Goal: Task Accomplishment & Management: Use online tool/utility

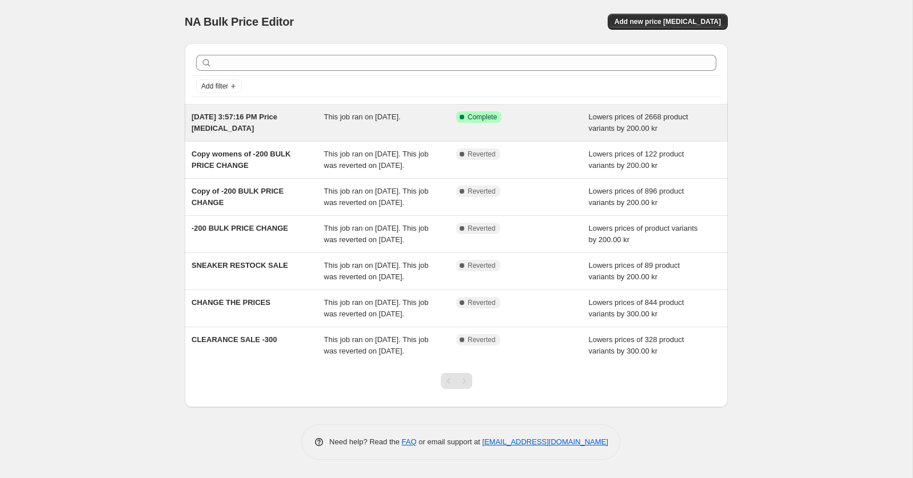
click at [239, 113] on span "[DATE] 3:57:16 PM Price [MEDICAL_DATA]" at bounding box center [234, 123] width 86 height 20
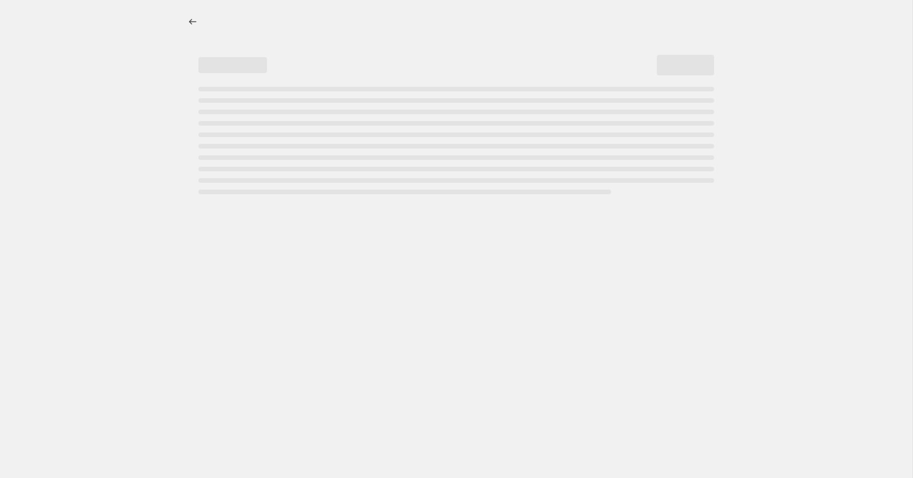
select select "by"
select select "not_equal"
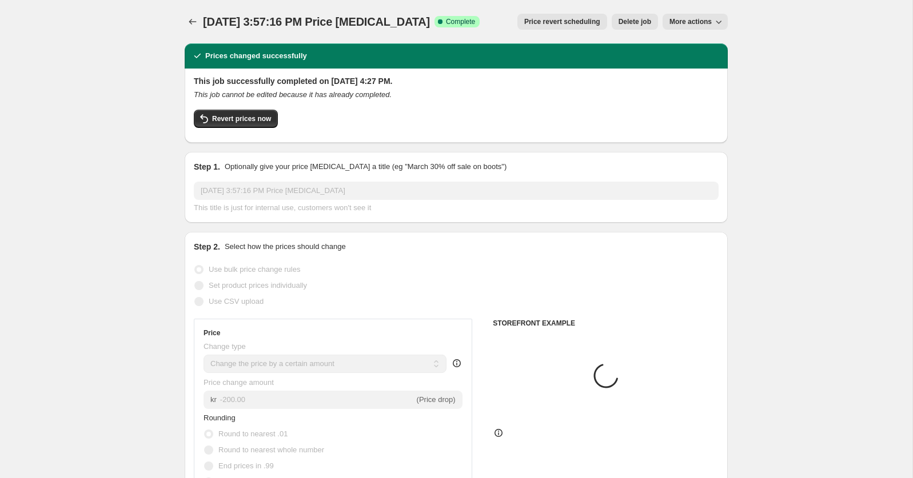
select select "collection"
click at [683, 19] on span "More actions" at bounding box center [690, 21] width 42 height 9
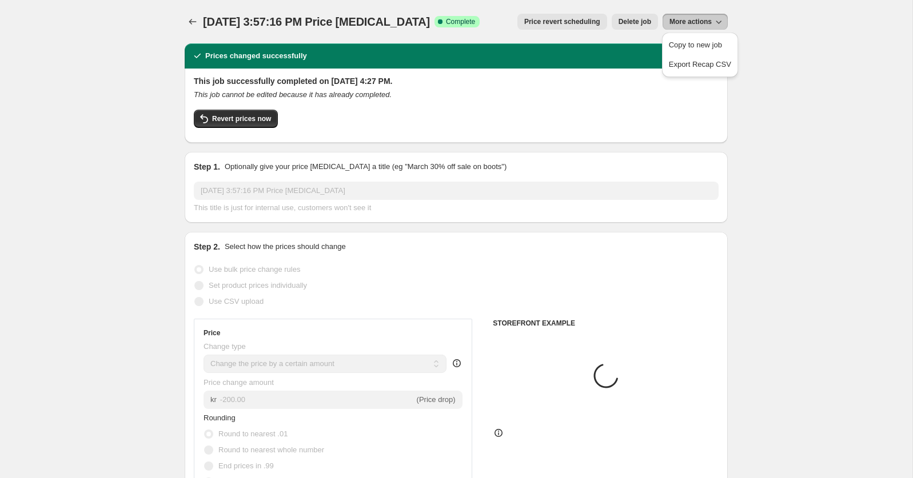
click at [683, 19] on span "More actions" at bounding box center [690, 21] width 42 height 9
click at [559, 95] on div "This job cannot be edited because it has already completed." at bounding box center [456, 94] width 525 height 11
click at [690, 25] on span "More actions" at bounding box center [690, 21] width 42 height 9
click at [691, 44] on span "Copy to new job" at bounding box center [695, 45] width 53 height 9
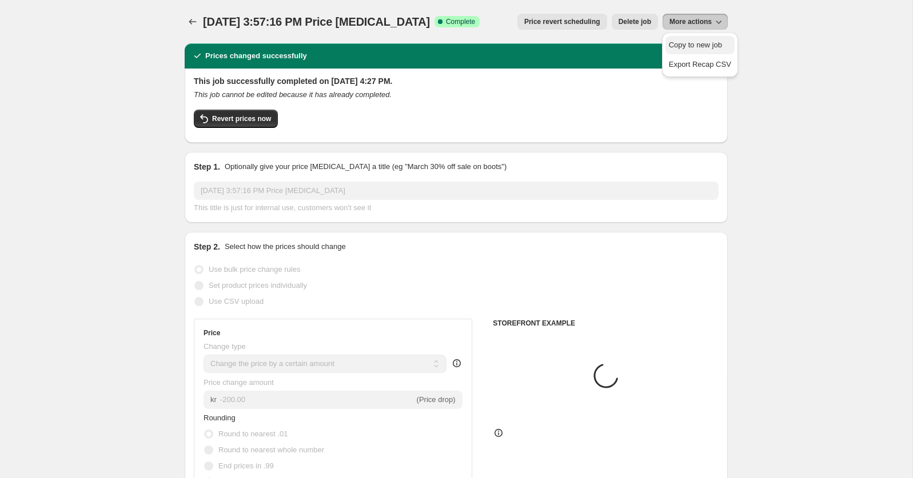
select select "by"
select select "collection"
select select "not_equal"
select select "collection"
select select "not_equal"
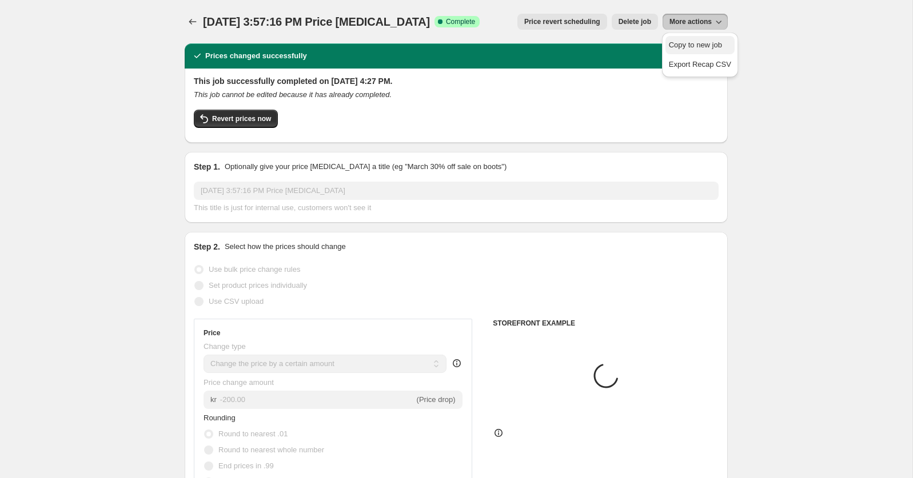
select select "collection"
select select "not_equal"
select select "collection"
select select "not_equal"
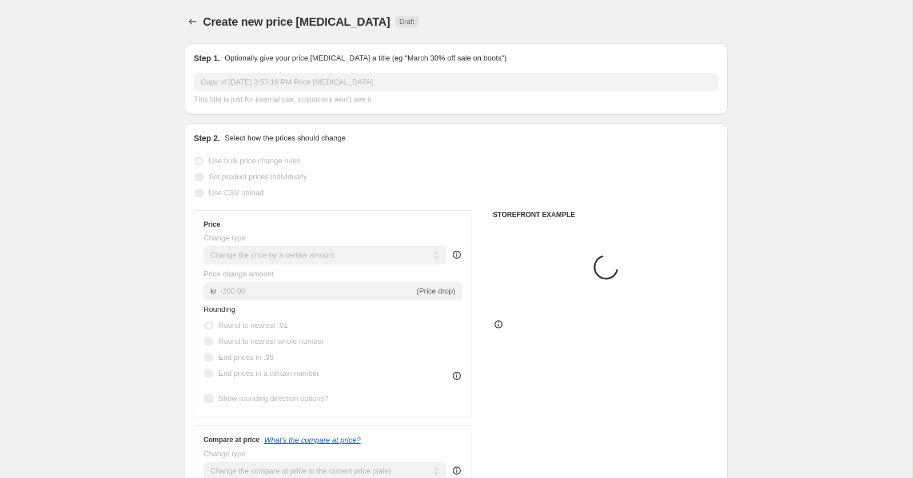
scroll to position [529, 0]
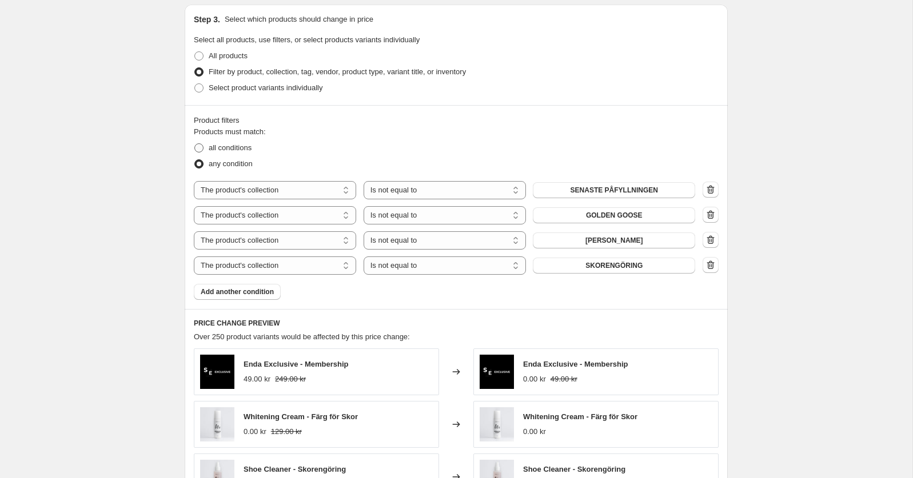
click at [218, 149] on span "all conditions" at bounding box center [230, 147] width 43 height 9
click at [195, 144] on input "all conditions" at bounding box center [194, 143] width 1 height 1
radio input "true"
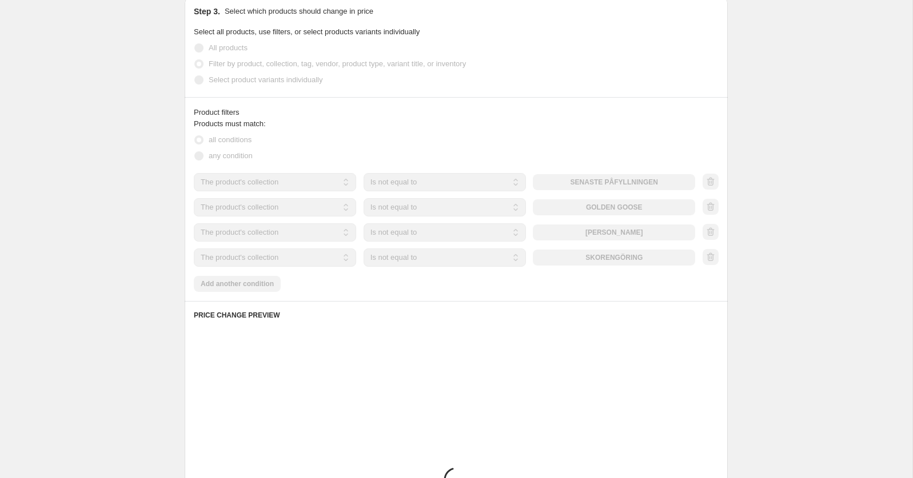
scroll to position [565, 0]
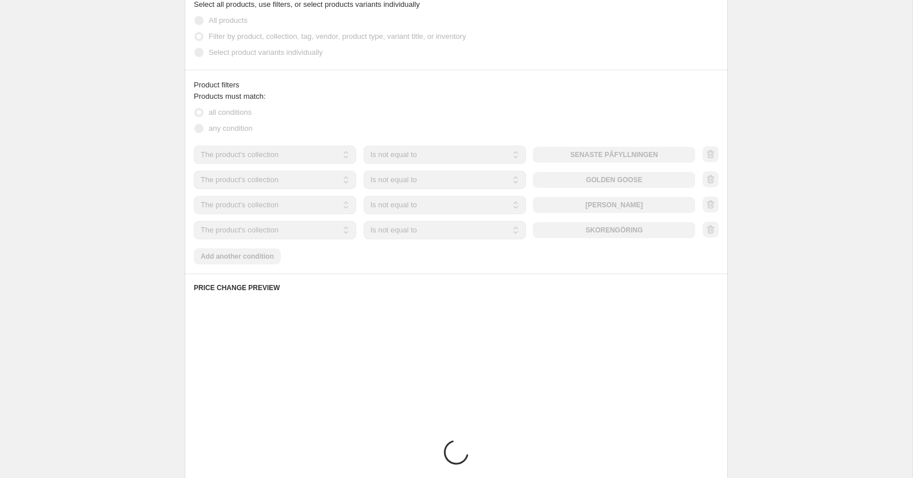
click at [259, 263] on div "Product filters Products must match: all conditions any condition The product T…" at bounding box center [456, 172] width 543 height 204
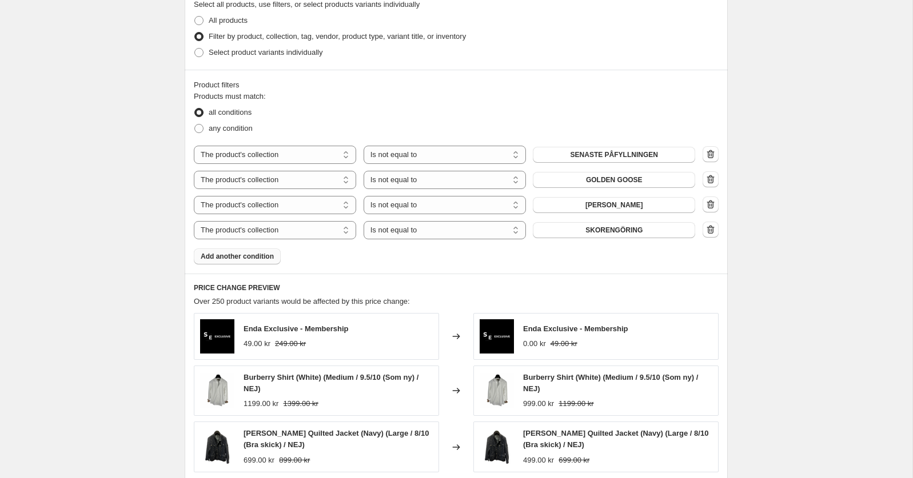
click at [233, 254] on span "Add another condition" at bounding box center [237, 256] width 73 height 9
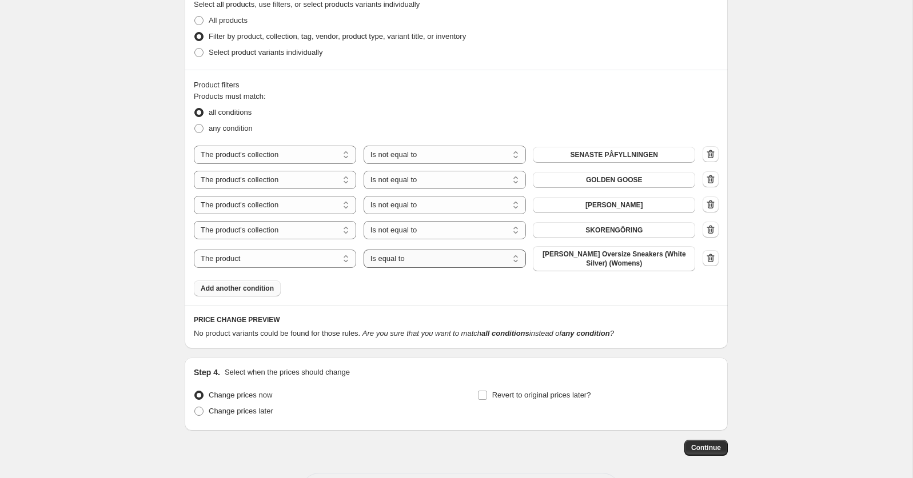
click at [405, 262] on select "Is equal to Is not equal to" at bounding box center [444, 259] width 162 height 18
click at [298, 254] on select "The product The product's collection The product's vendor The product's status …" at bounding box center [275, 259] width 162 height 18
select select "product_status"
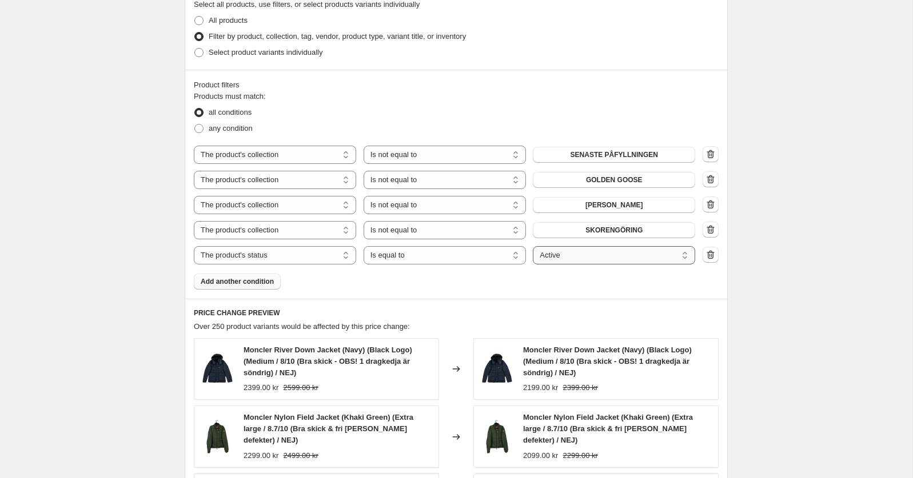
click at [563, 257] on select "Active Draft Archived" at bounding box center [614, 255] width 162 height 18
select select "archived"
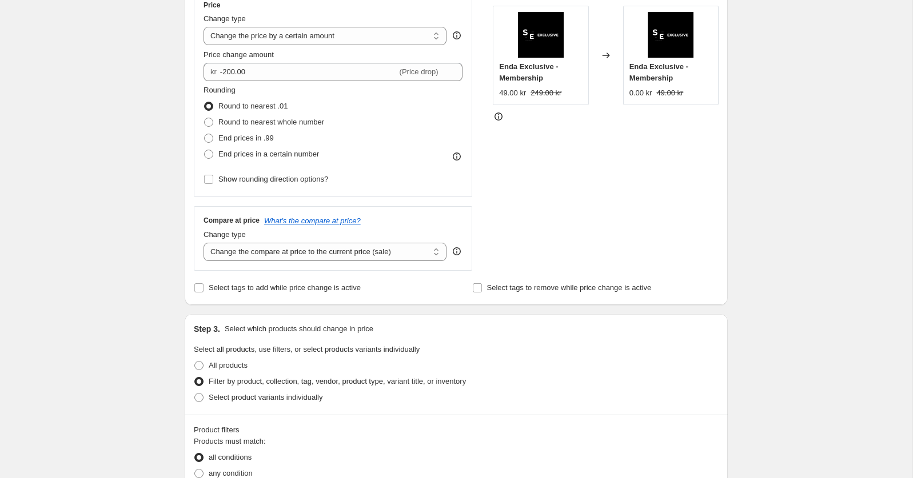
scroll to position [0, 0]
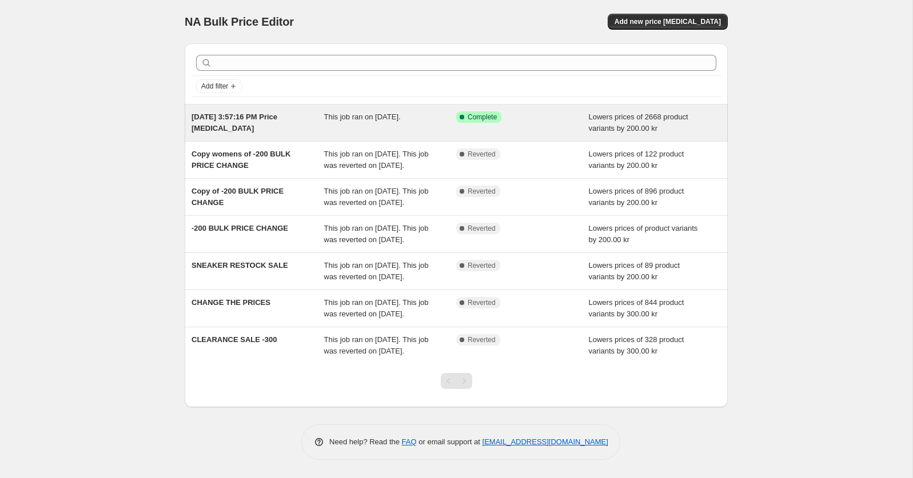
click at [262, 122] on div "[DATE] 3:57:16 PM Price [MEDICAL_DATA]" at bounding box center [257, 122] width 133 height 23
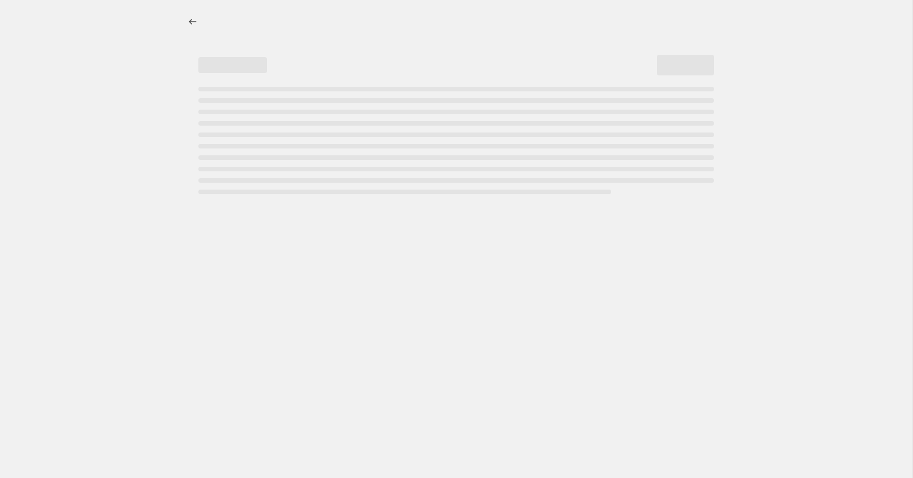
select select "by"
select select "collection"
select select "not_equal"
select select "collection"
select select "not_equal"
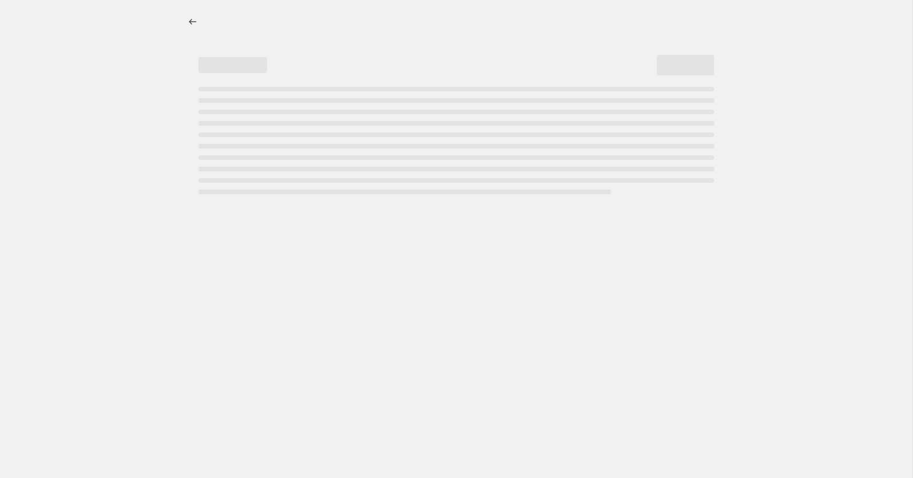
select select "collection"
select select "not_equal"
select select "collection"
select select "not_equal"
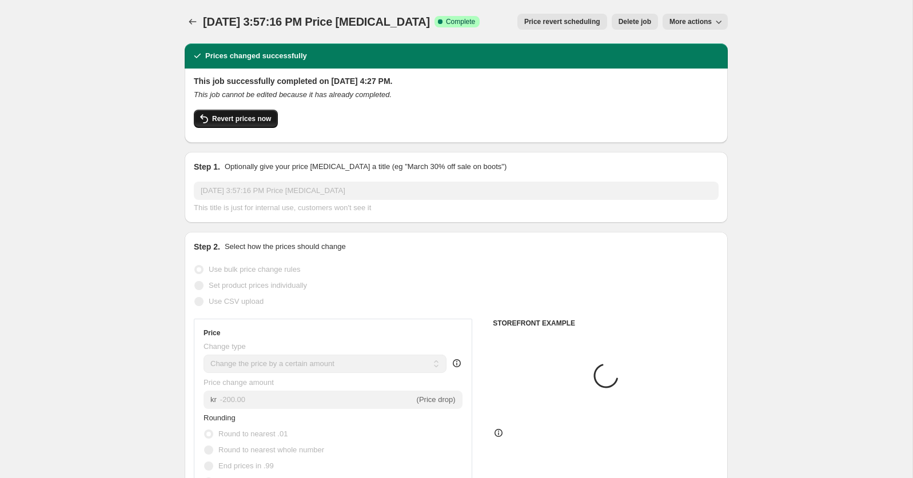
click at [218, 118] on span "Revert prices now" at bounding box center [241, 118] width 59 height 9
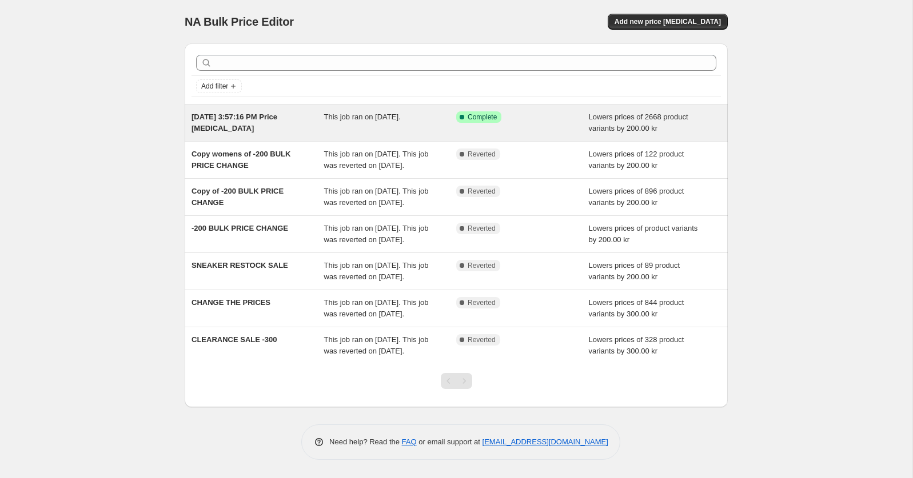
click at [230, 117] on span "[DATE] 3:57:16 PM Price [MEDICAL_DATA]" at bounding box center [234, 123] width 86 height 20
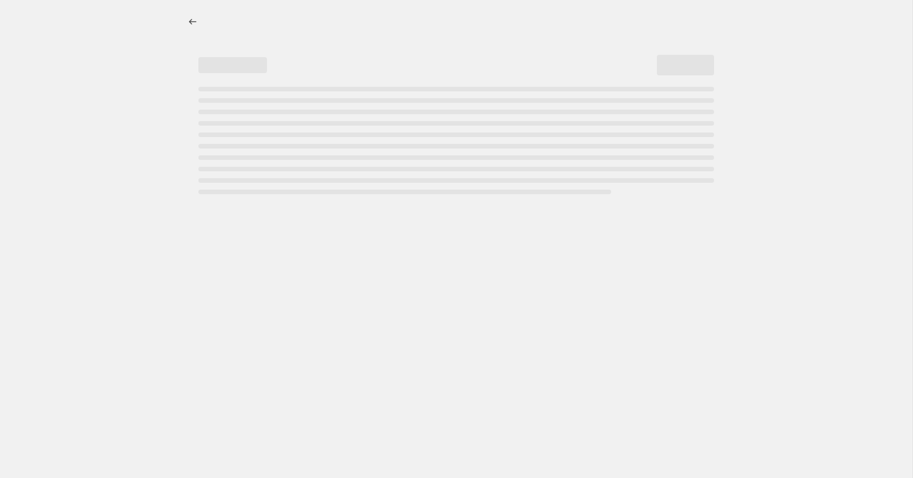
select select "by"
select select "collection"
select select "not_equal"
select select "collection"
select select "not_equal"
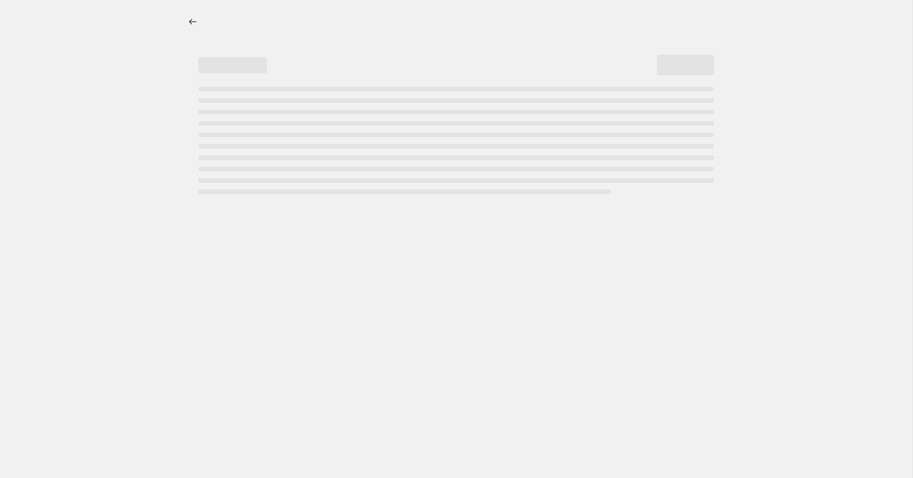
select select "collection"
select select "not_equal"
select select "collection"
select select "not_equal"
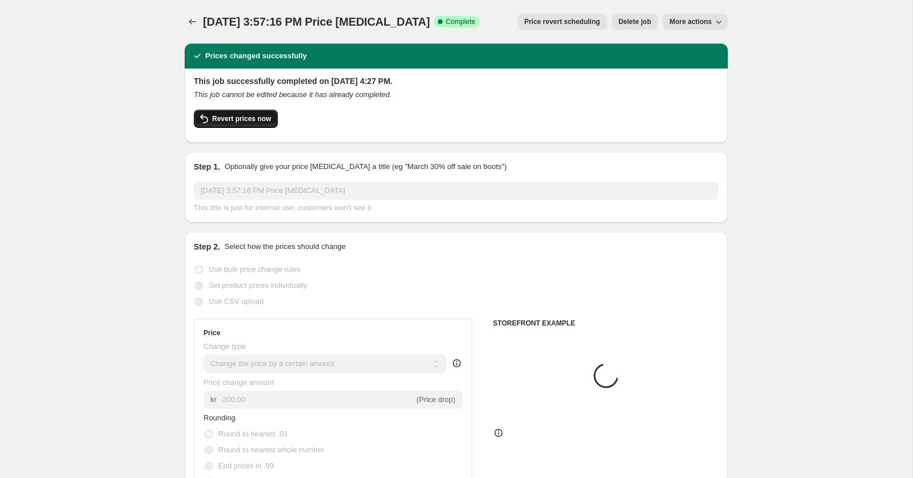
click at [247, 121] on span "Revert prices now" at bounding box center [241, 118] width 59 height 9
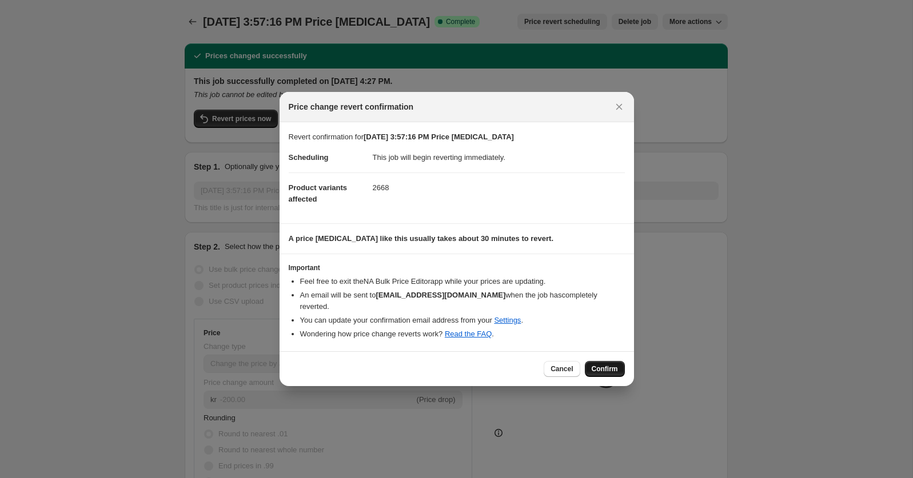
click at [602, 365] on span "Confirm" at bounding box center [604, 369] width 26 height 9
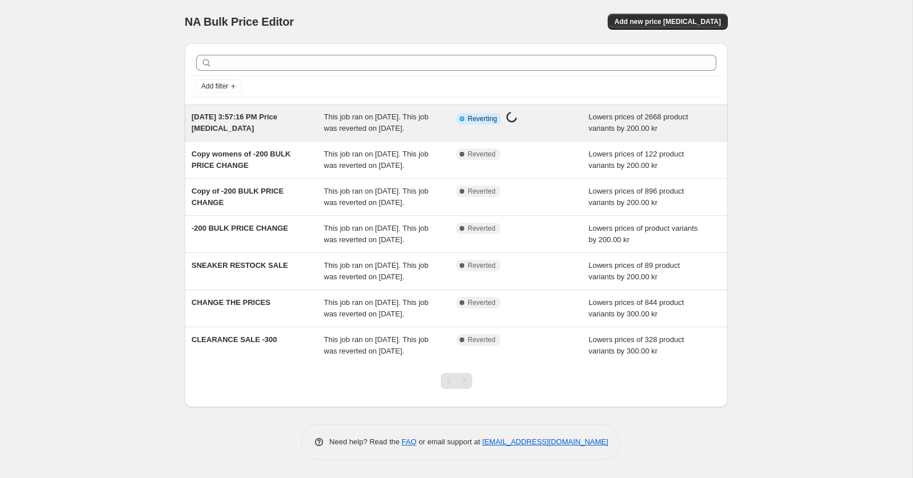
click at [277, 120] on span "[DATE] 3:57:16 PM Price [MEDICAL_DATA]" at bounding box center [234, 123] width 86 height 20
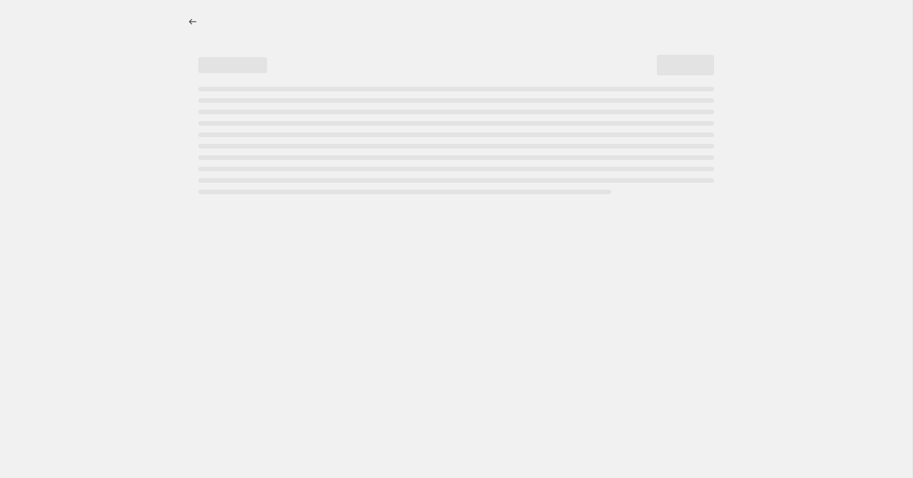
select select "by"
select select "not_equal"
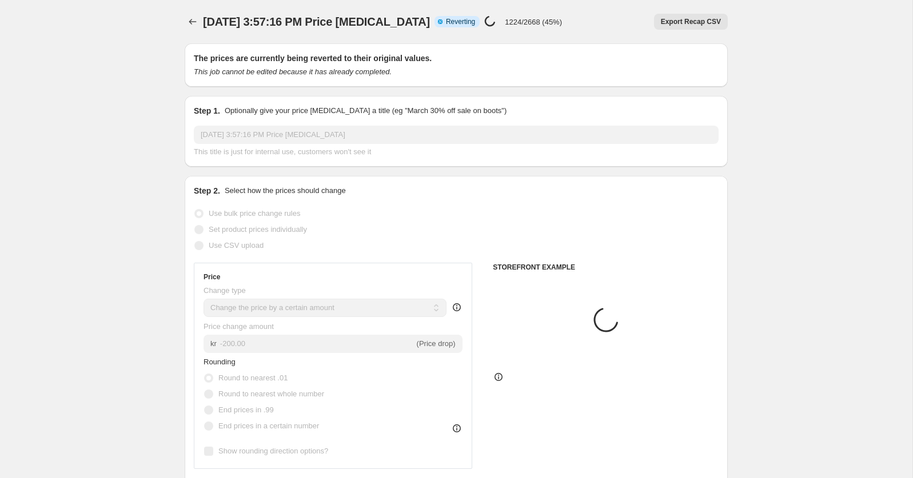
select select "collection"
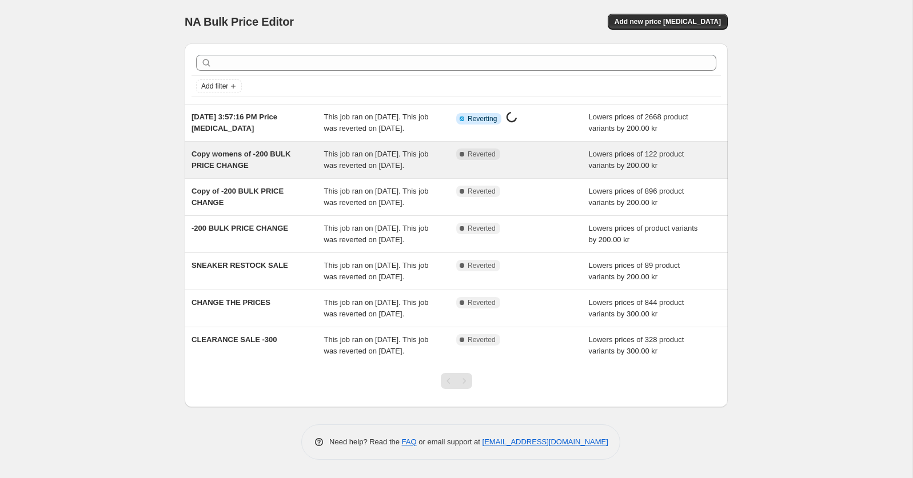
click at [303, 163] on div "Copy womens of -200 BULK PRICE CHANGE" at bounding box center [257, 160] width 133 height 23
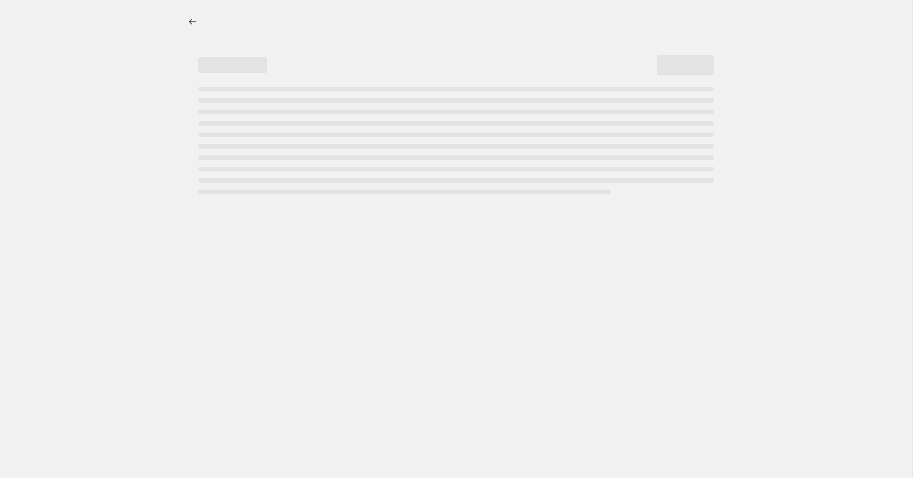
select select "by"
select select "collection"
select select "not_equal"
select select "inventory_quantity"
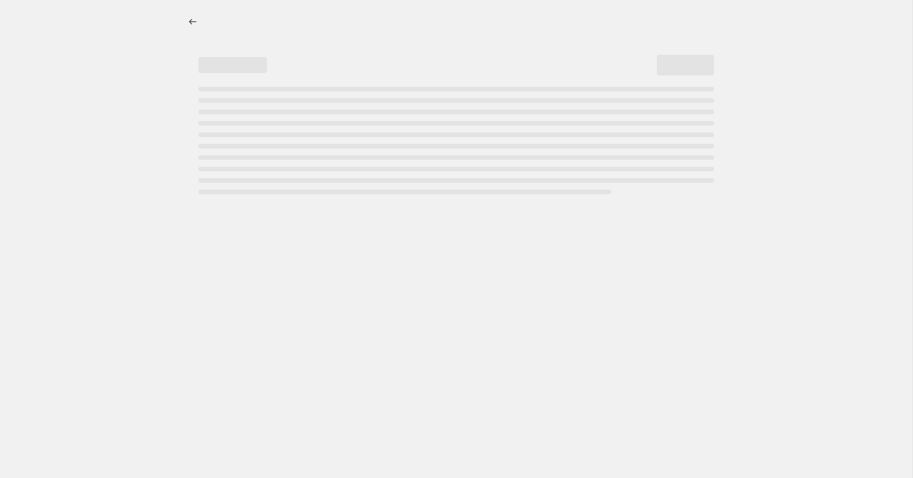
select select ">"
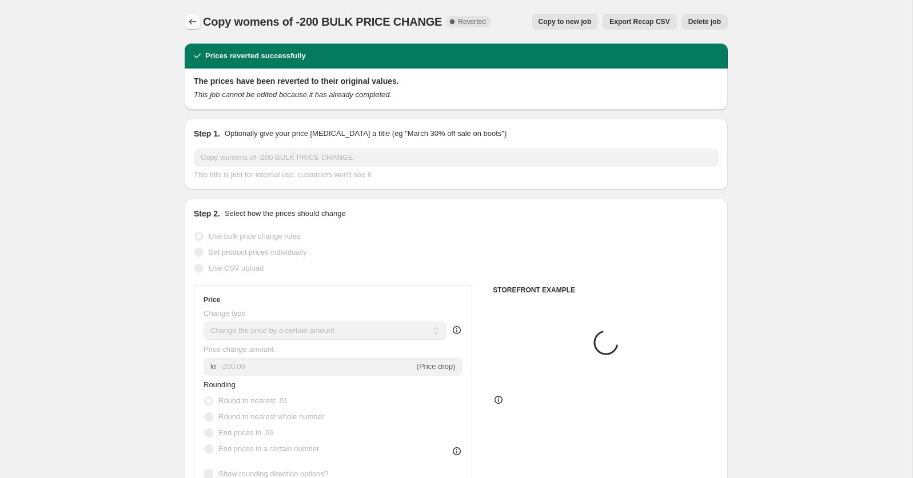
click at [190, 24] on icon "Price change jobs" at bounding box center [192, 21] width 11 height 11
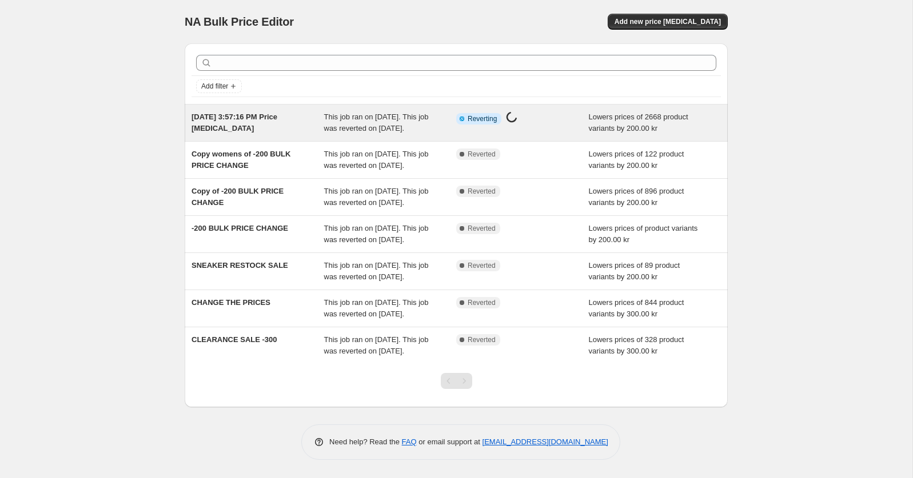
click at [261, 134] on div "[DATE] 3:57:16 PM Price [MEDICAL_DATA]" at bounding box center [257, 122] width 133 height 23
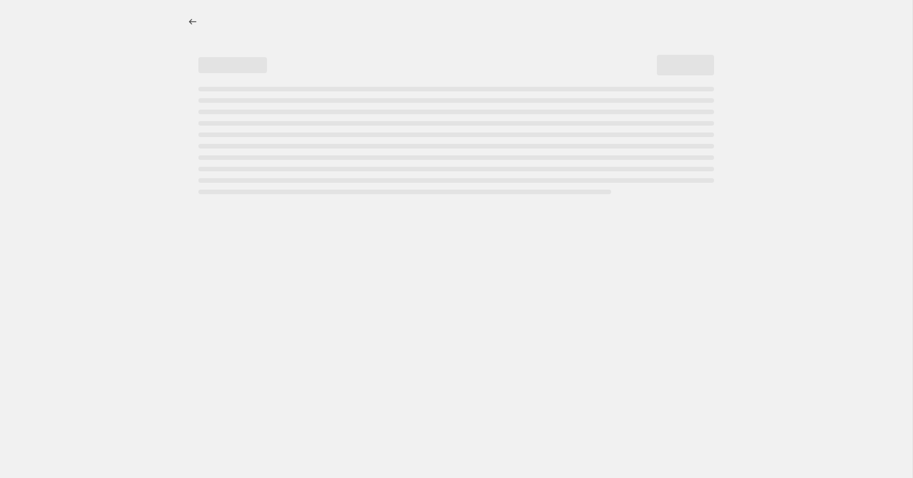
select select "by"
select select "collection"
select select "not_equal"
select select "collection"
select select "not_equal"
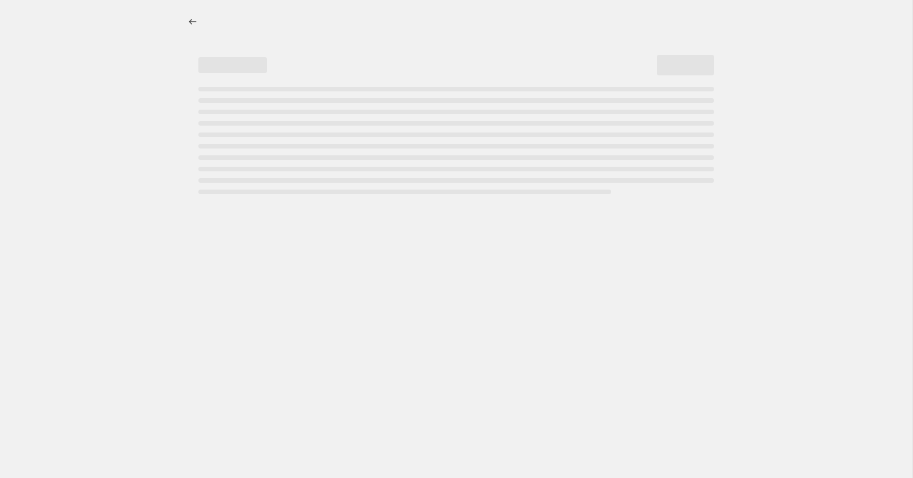
select select "collection"
select select "not_equal"
select select "collection"
select select "not_equal"
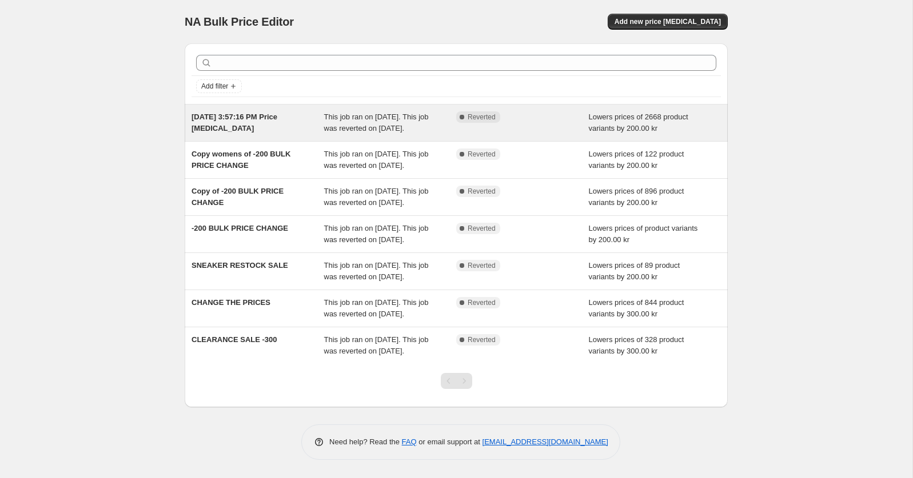
click at [264, 126] on div "[DATE] 3:57:16 PM Price [MEDICAL_DATA]" at bounding box center [257, 122] width 133 height 23
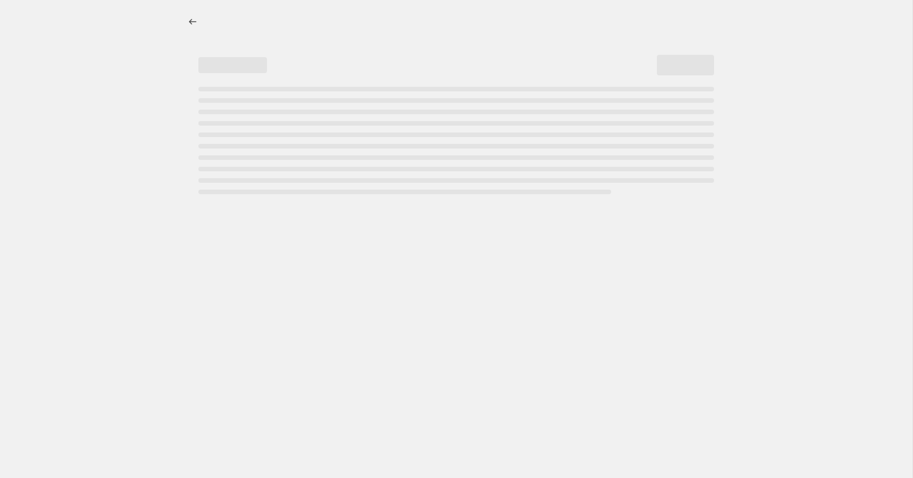
select select "by"
select select "collection"
select select "not_equal"
select select "collection"
select select "not_equal"
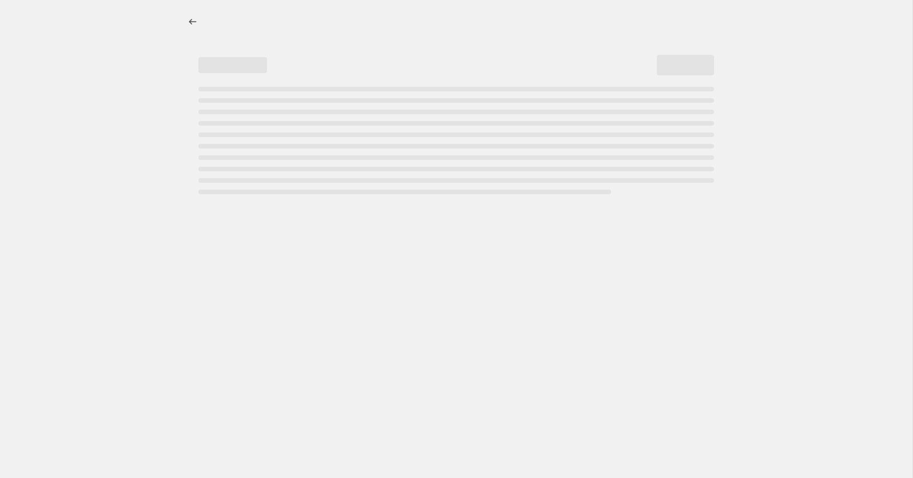
select select "collection"
select select "not_equal"
select select "collection"
select select "not_equal"
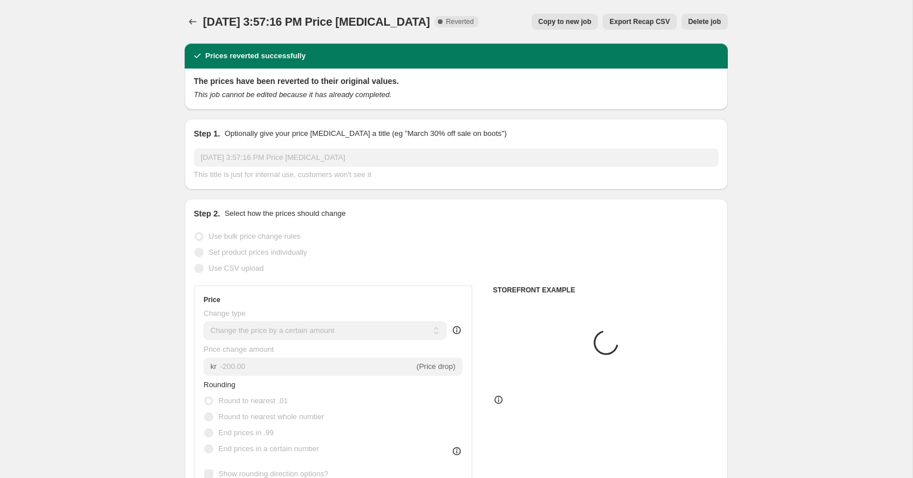
click at [580, 22] on span "Copy to new job" at bounding box center [564, 21] width 53 height 9
select select "by"
select select "collection"
select select "not_equal"
select select "collection"
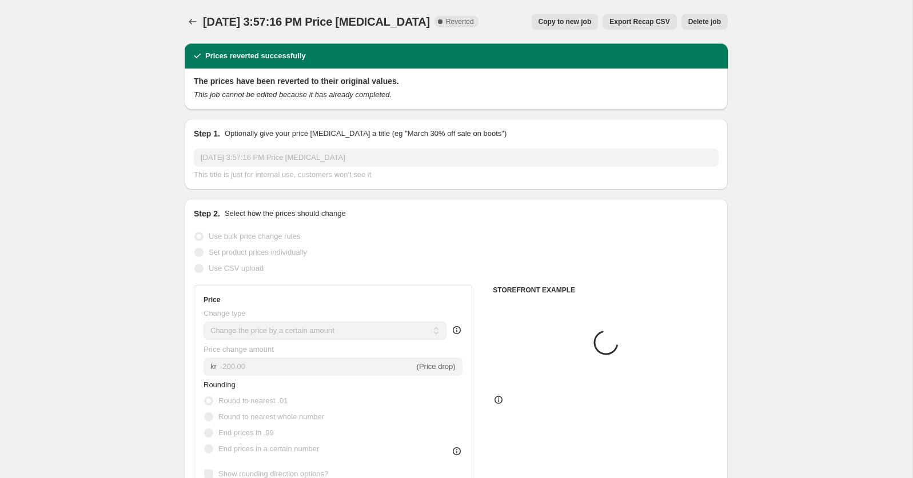
select select "not_equal"
select select "collection"
select select "not_equal"
select select "collection"
select select "not_equal"
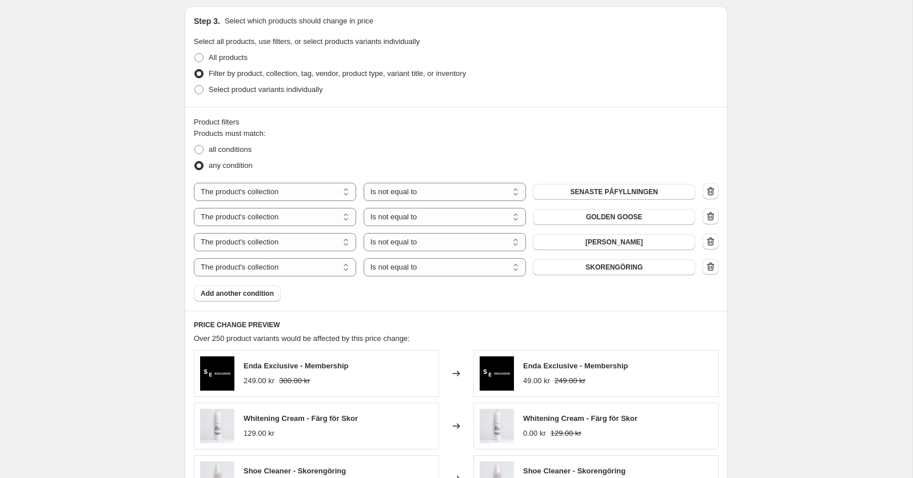
scroll to position [563, 0]
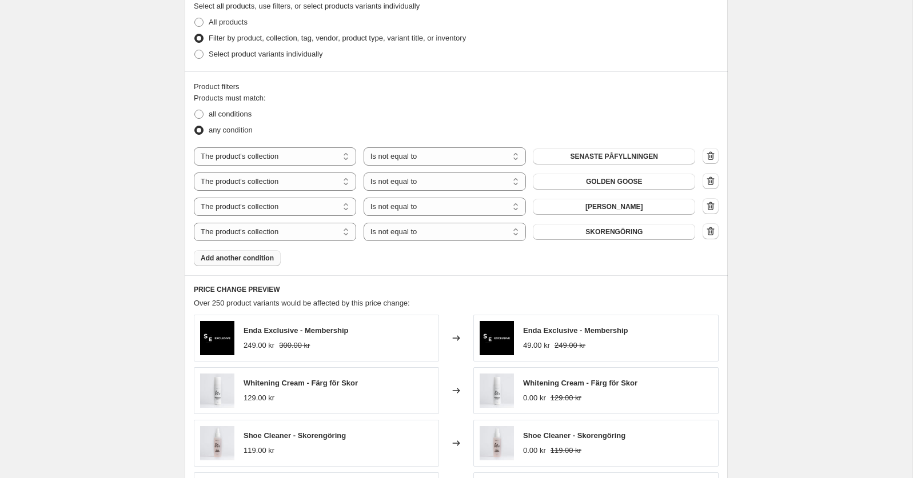
click at [269, 258] on span "Add another condition" at bounding box center [237, 258] width 73 height 9
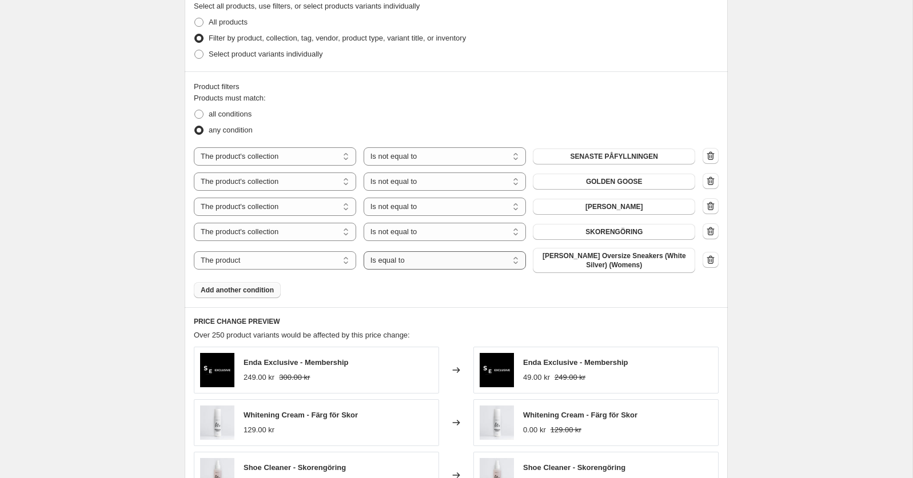
click at [390, 263] on select "Is equal to Is not equal to" at bounding box center [444, 260] width 162 height 18
click at [323, 255] on select "The product The product's collection The product's vendor The product's status …" at bounding box center [275, 260] width 162 height 18
select select "product_status"
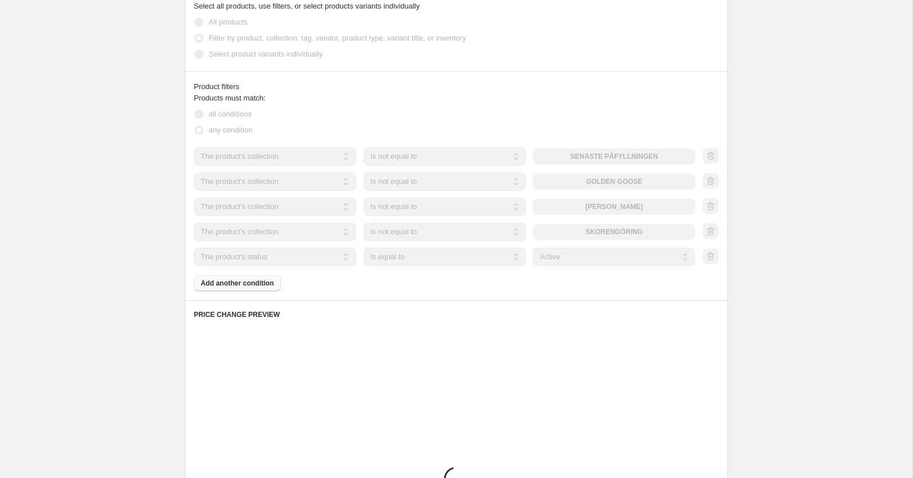
click at [249, 122] on label "any condition" at bounding box center [223, 130] width 59 height 16
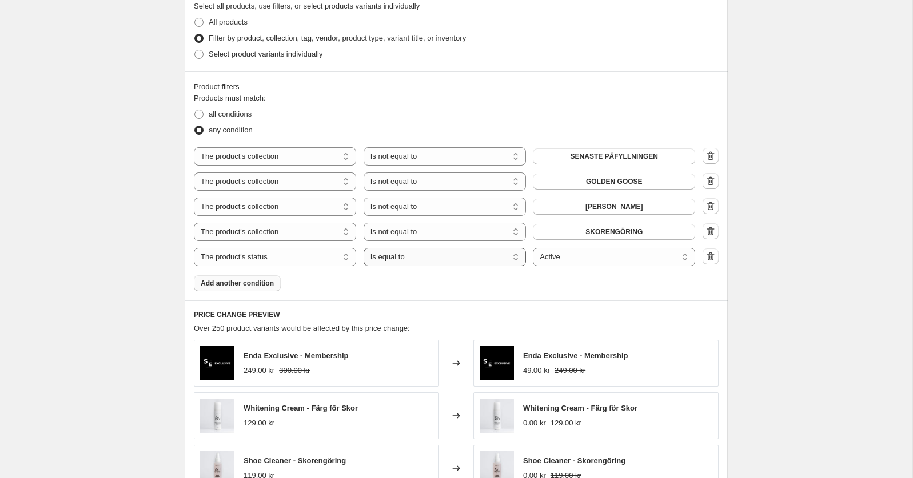
click at [451, 260] on select "Is equal to Is not equal to" at bounding box center [444, 257] width 162 height 18
click at [478, 273] on div "Products must match: all conditions any condition The product The product's col…" at bounding box center [456, 192] width 525 height 199
click at [233, 116] on span "all conditions" at bounding box center [230, 114] width 43 height 9
click at [195, 110] on input "all conditions" at bounding box center [194, 110] width 1 height 1
radio input "true"
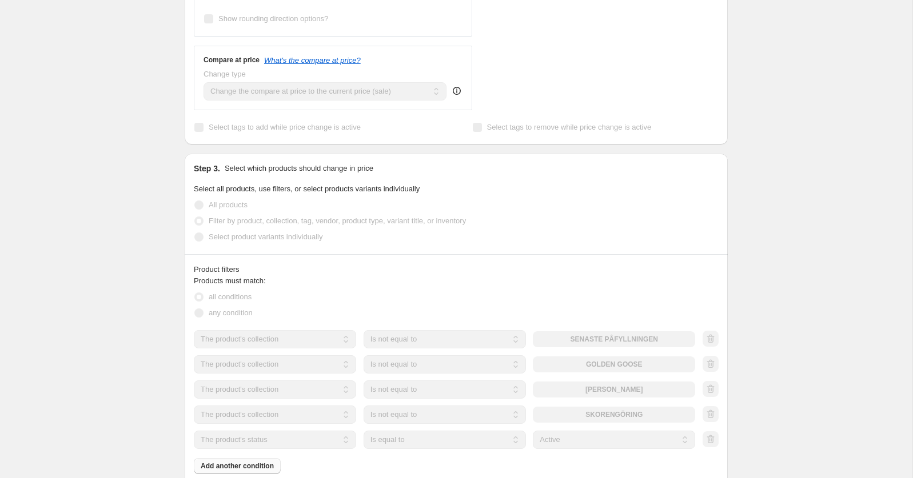
scroll to position [889, 0]
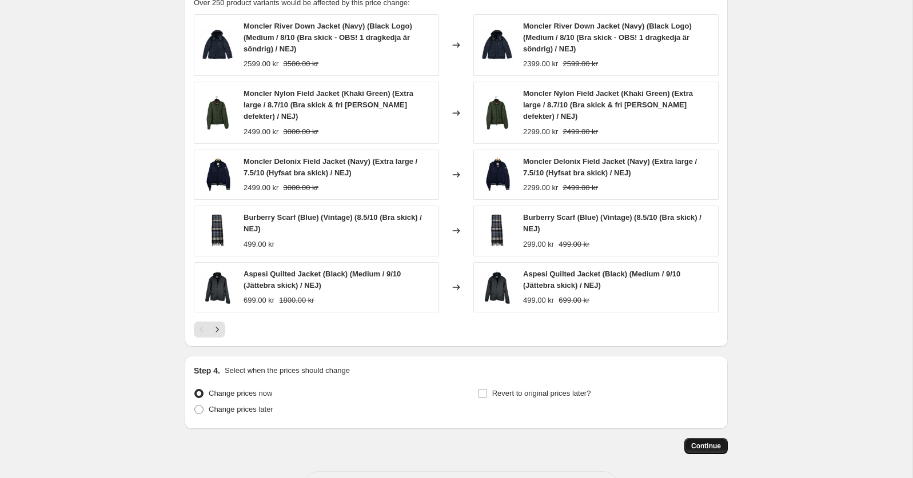
click at [715, 442] on span "Continue" at bounding box center [706, 446] width 30 height 9
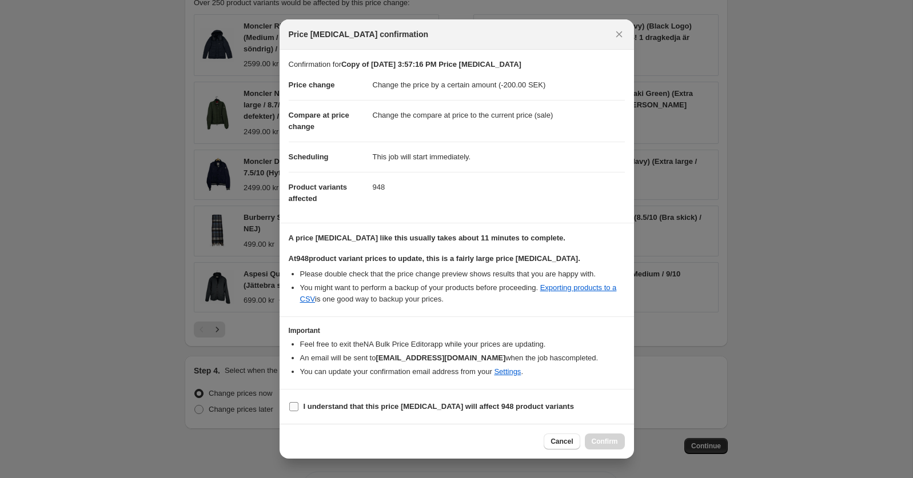
click at [349, 414] on section "I understand that this price [MEDICAL_DATA] will affect 948 product variants" at bounding box center [456, 407] width 354 height 34
click at [341, 402] on b "I understand that this price [MEDICAL_DATA] will affect 948 product variants" at bounding box center [438, 406] width 270 height 9
click at [298, 402] on input "I understand that this price [MEDICAL_DATA] will affect 948 product variants" at bounding box center [293, 406] width 9 height 9
checkbox input "true"
click at [609, 443] on span "Confirm" at bounding box center [604, 441] width 26 height 9
